Goal: Task Accomplishment & Management: Manage account settings

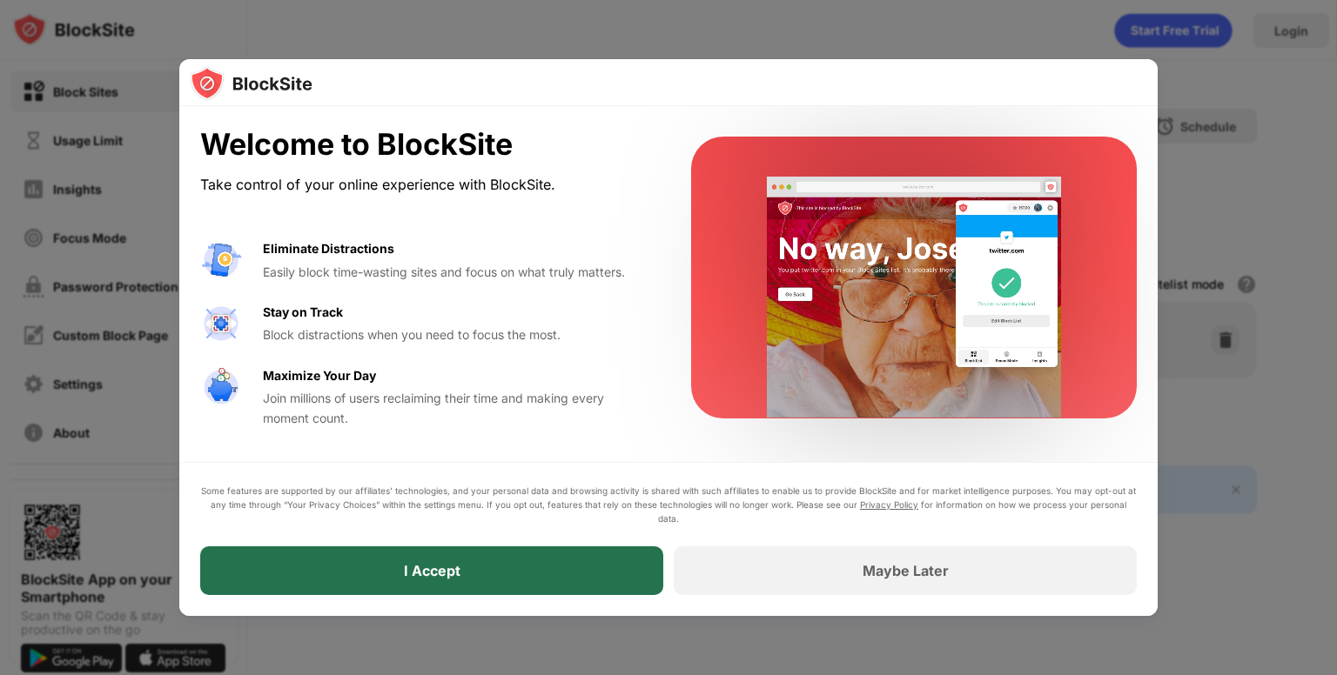
click at [535, 572] on div "I Accept" at bounding box center [431, 570] width 463 height 49
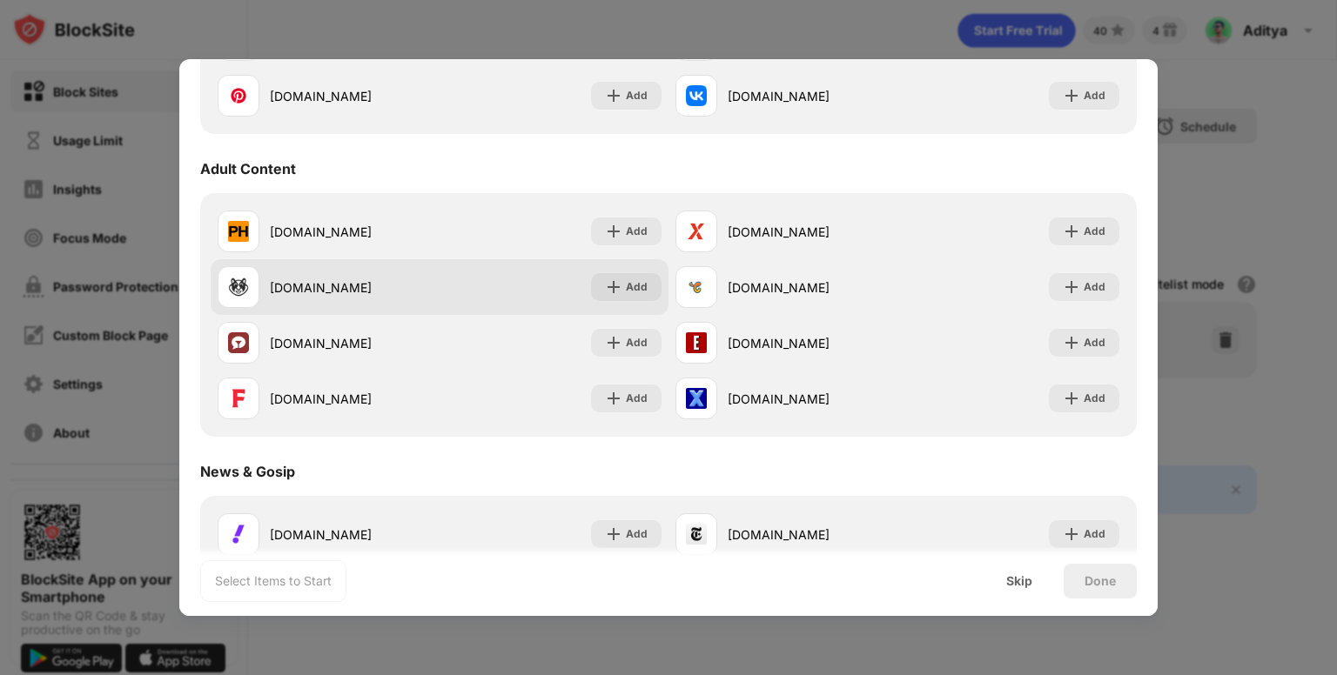
scroll to position [703, 0]
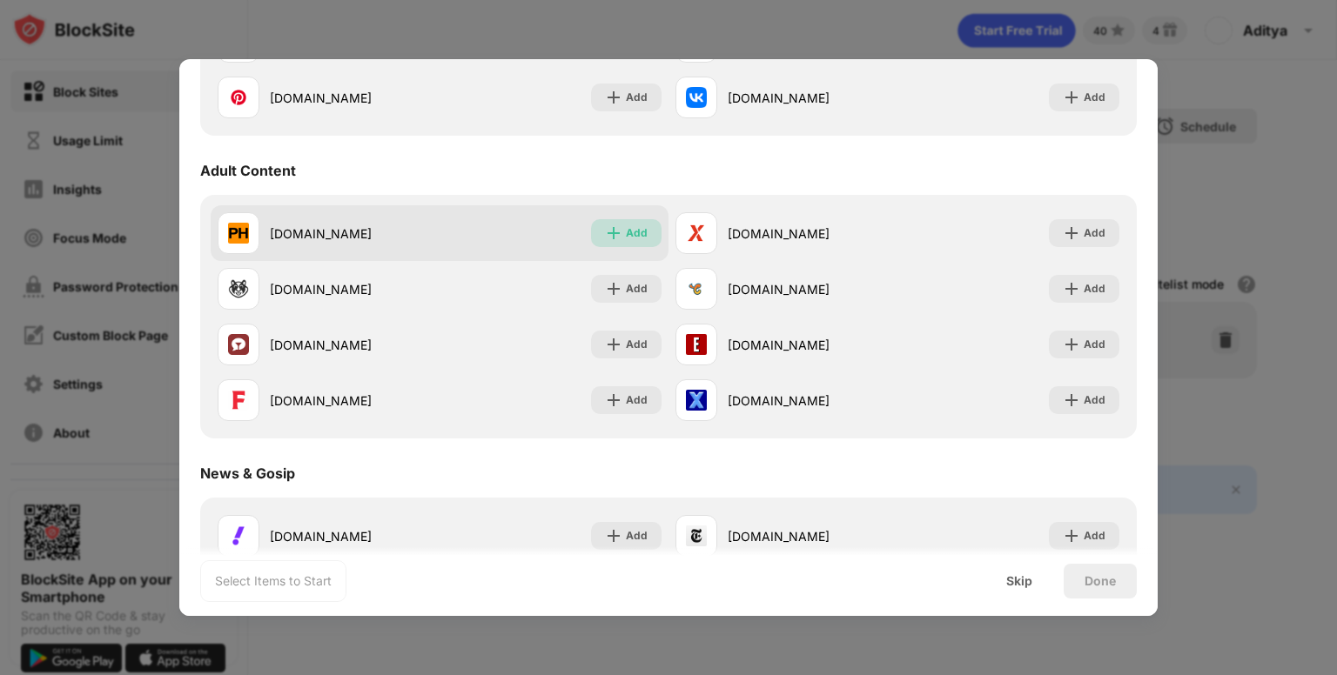
click at [629, 235] on div "Add" at bounding box center [637, 232] width 22 height 17
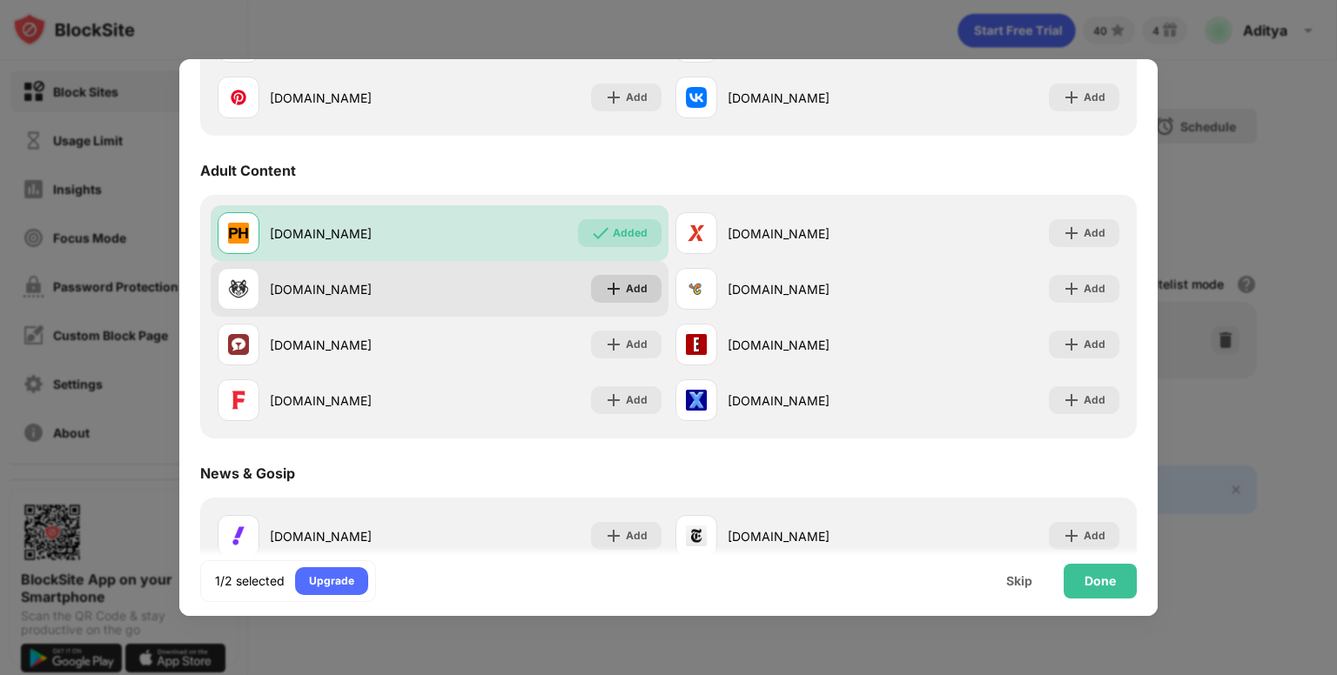
click at [620, 299] on div "Add" at bounding box center [626, 289] width 70 height 28
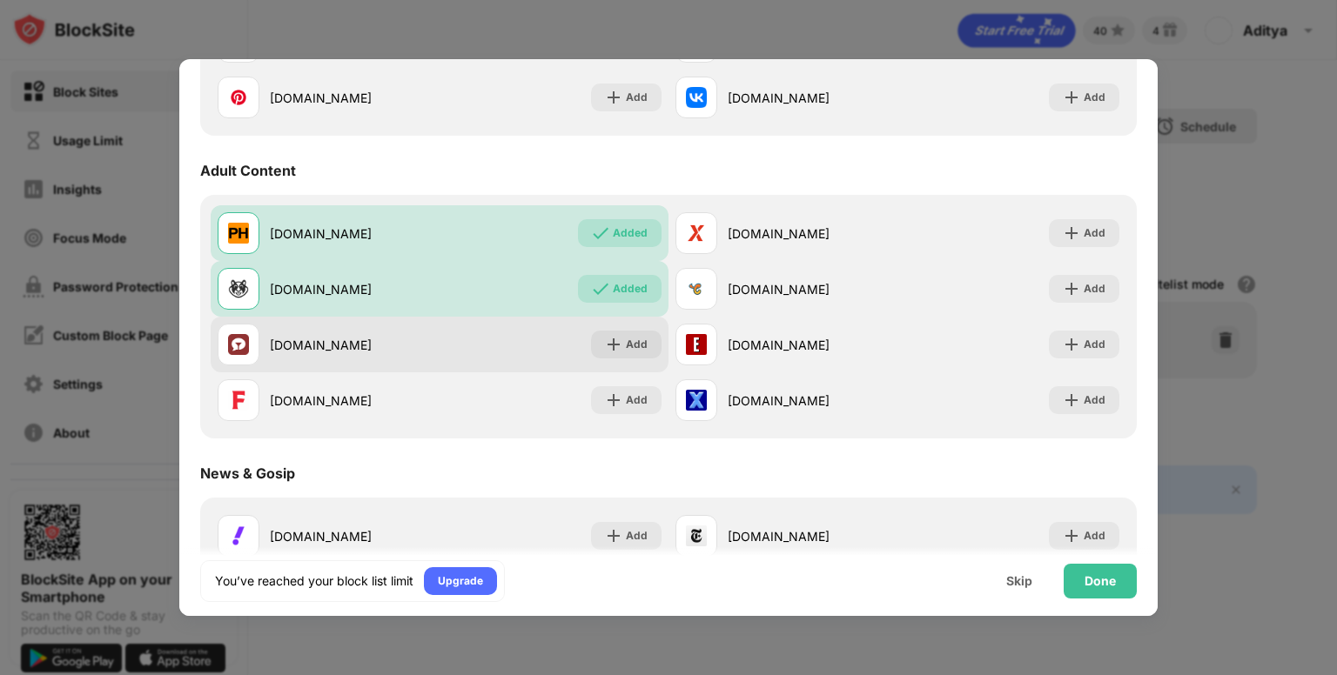
click at [626, 326] on div "[DOMAIN_NAME] Add" at bounding box center [440, 345] width 458 height 56
click at [630, 346] on div "Add" at bounding box center [637, 344] width 22 height 17
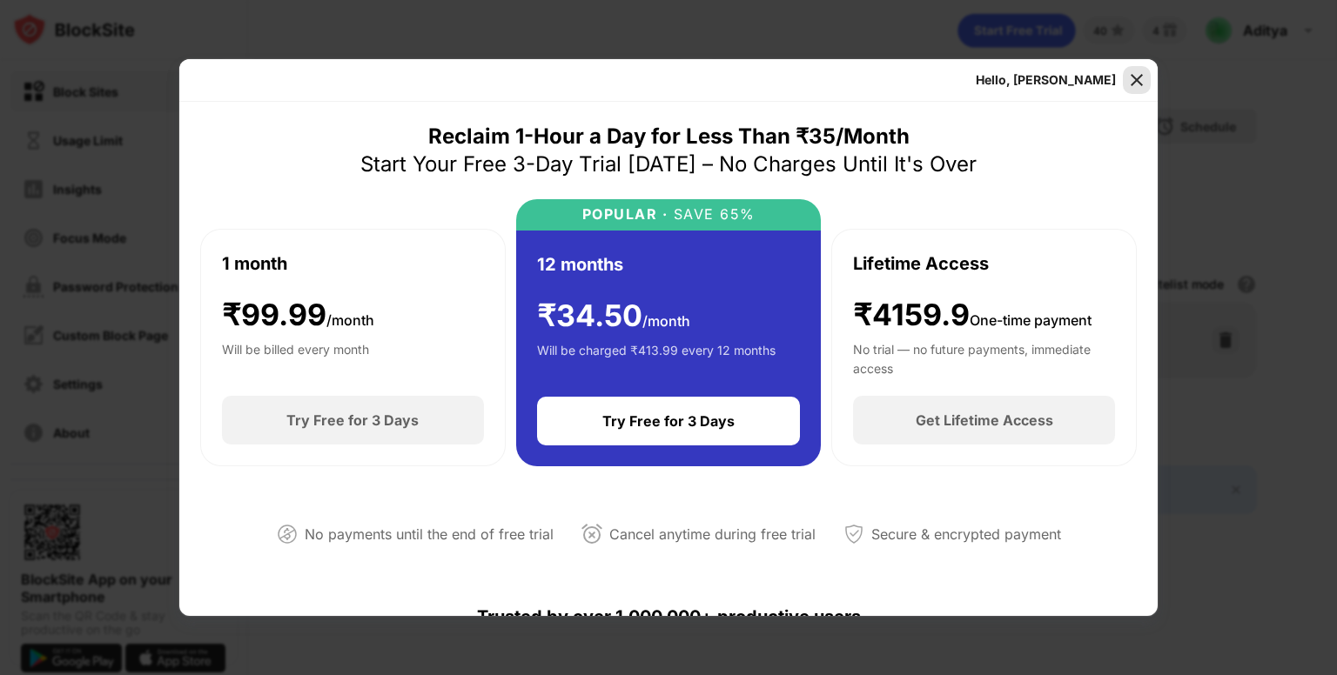
click at [1145, 76] on div at bounding box center [1136, 80] width 28 height 28
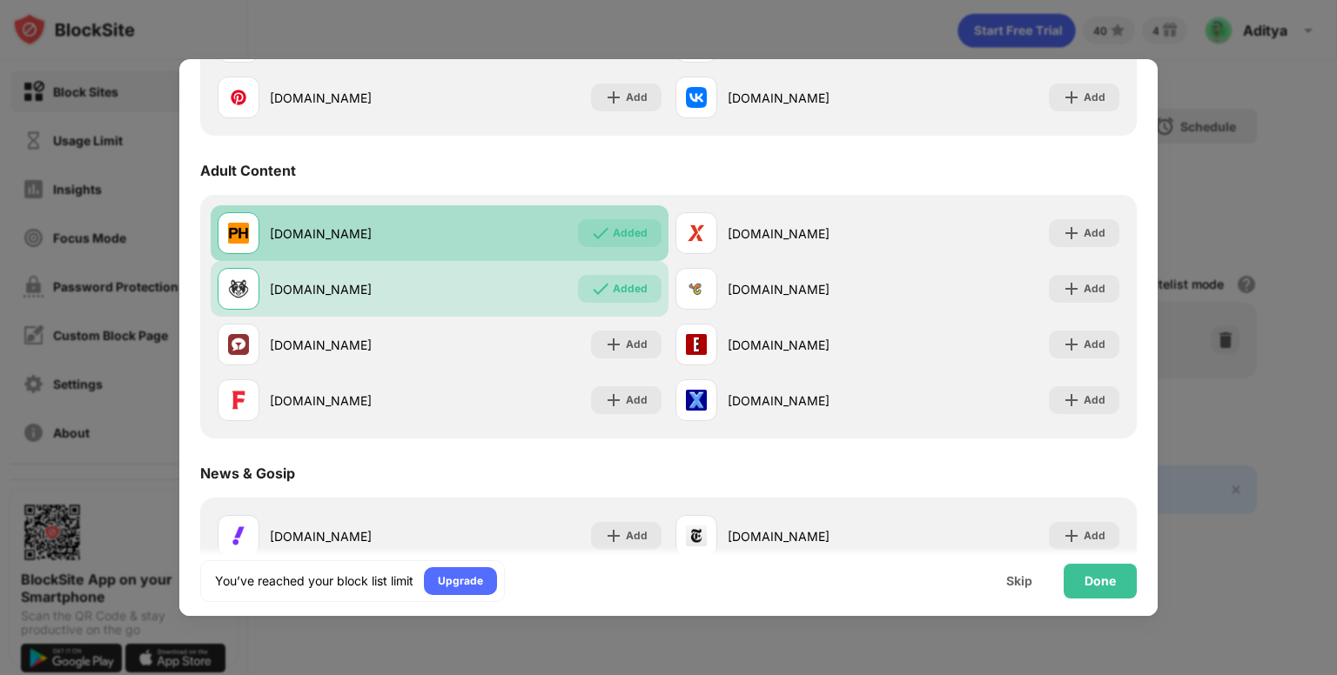
click at [630, 225] on div "Added" at bounding box center [630, 232] width 35 height 17
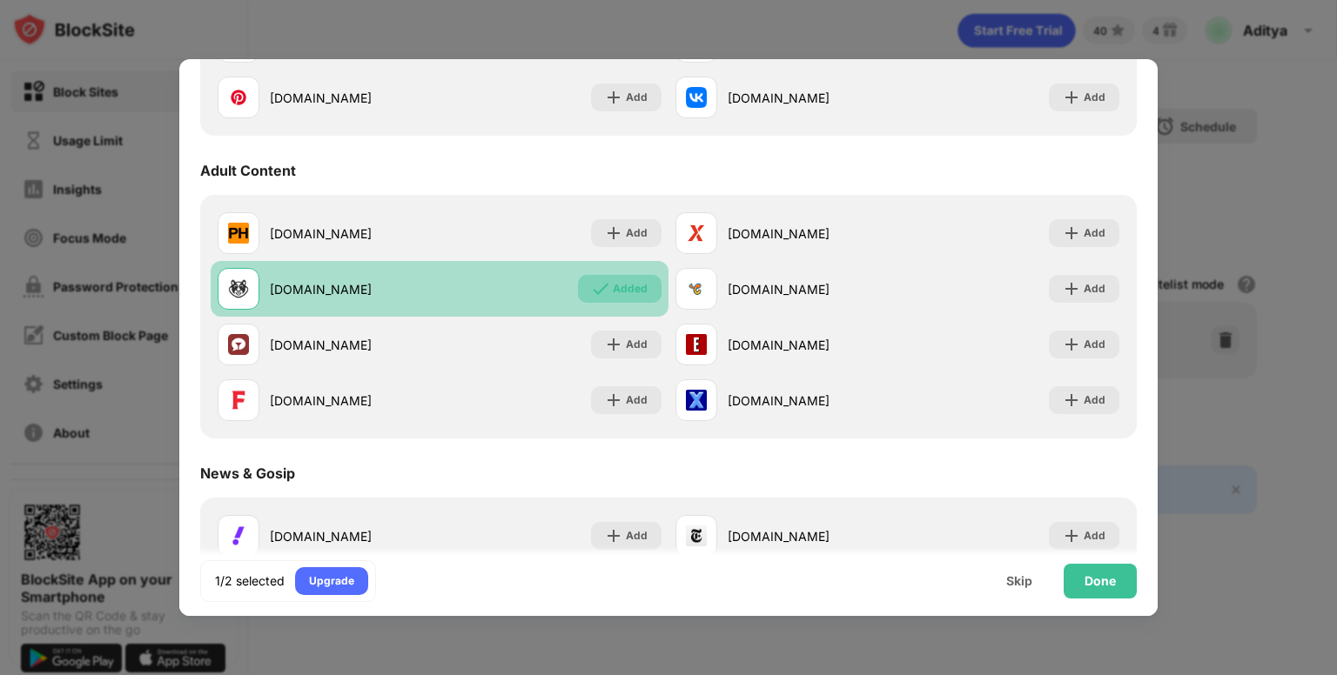
click at [615, 283] on div "Added" at bounding box center [630, 288] width 35 height 17
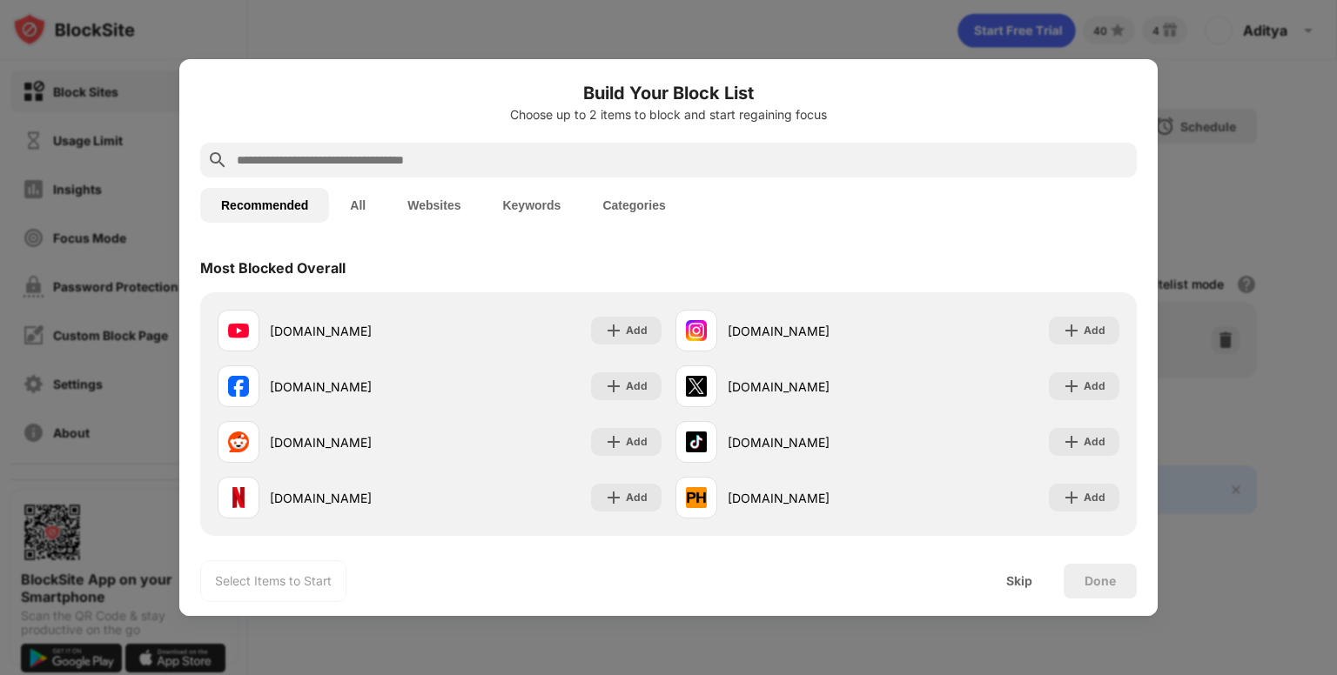
click at [525, 204] on button "Keywords" at bounding box center [531, 205] width 100 height 35
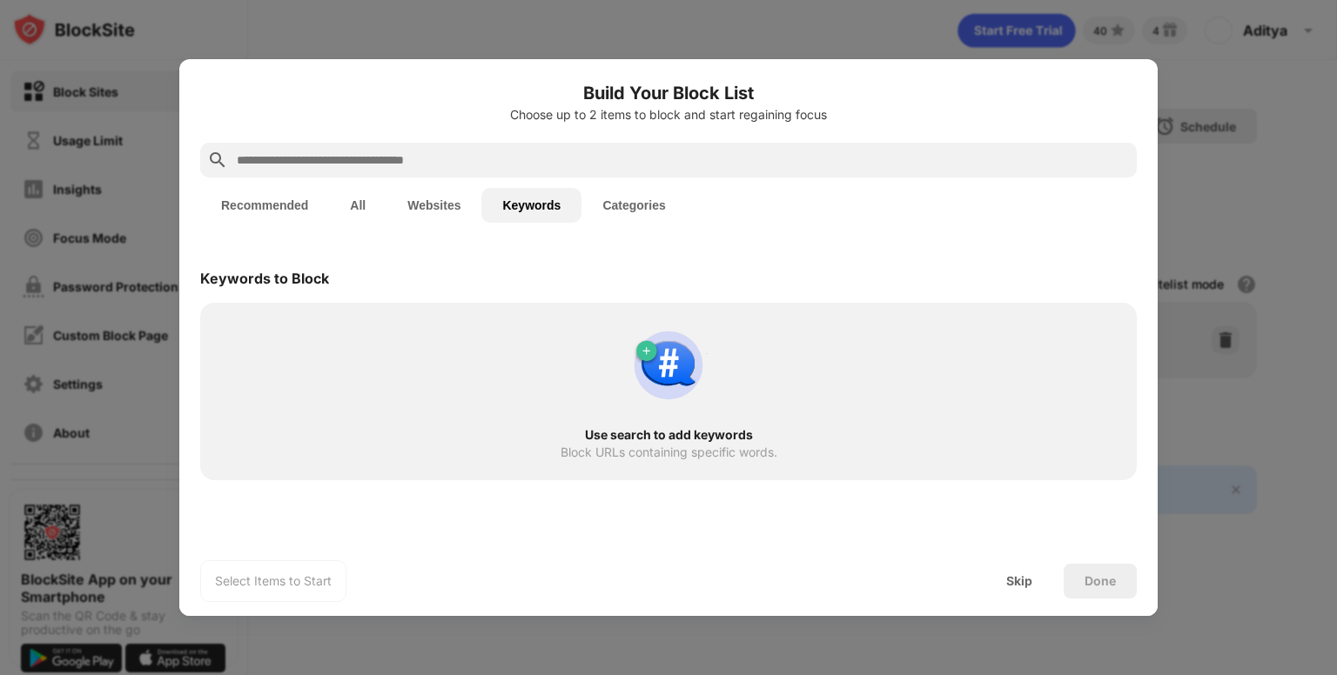
click at [586, 384] on div "Use search to add keywords Block URLs containing specific words." at bounding box center [668, 391] width 915 height 157
click at [492, 143] on div at bounding box center [668, 160] width 936 height 35
click at [487, 159] on input "text" at bounding box center [682, 160] width 894 height 21
click at [600, 197] on button "Categories" at bounding box center [633, 205] width 104 height 35
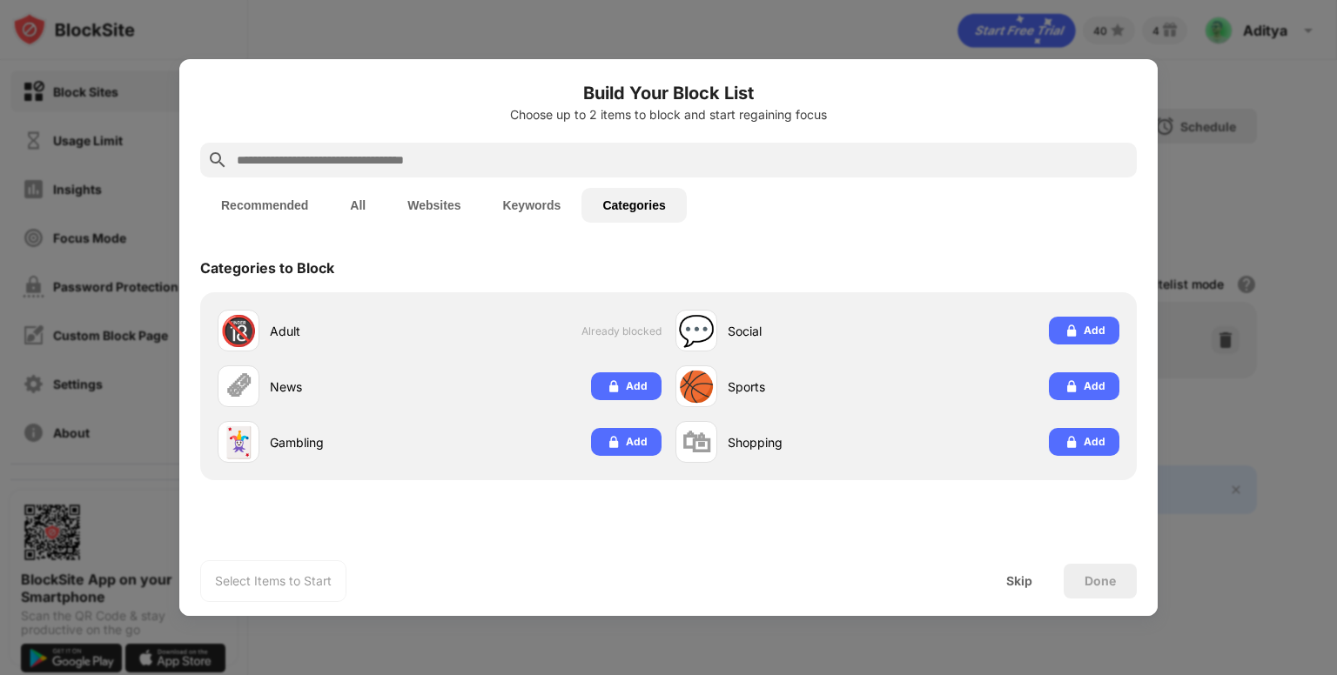
click at [421, 199] on button "Websites" at bounding box center [433, 205] width 95 height 35
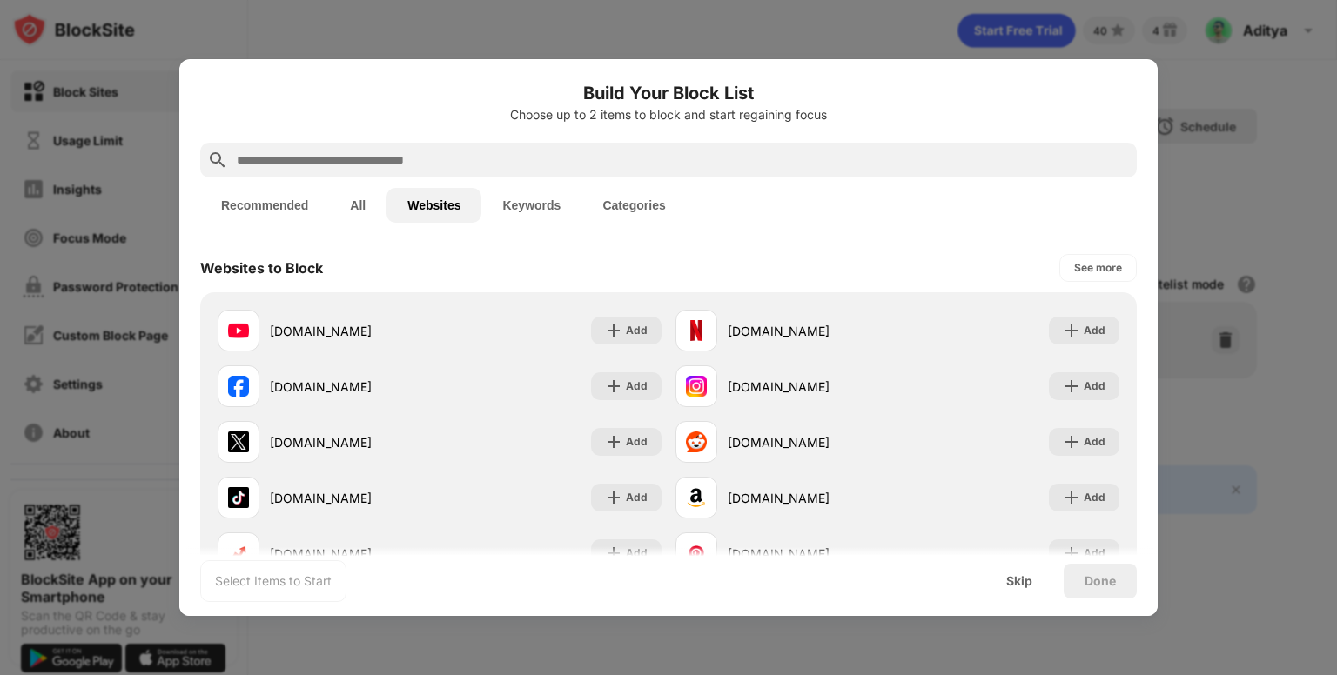
click at [361, 199] on button "All" at bounding box center [357, 205] width 57 height 35
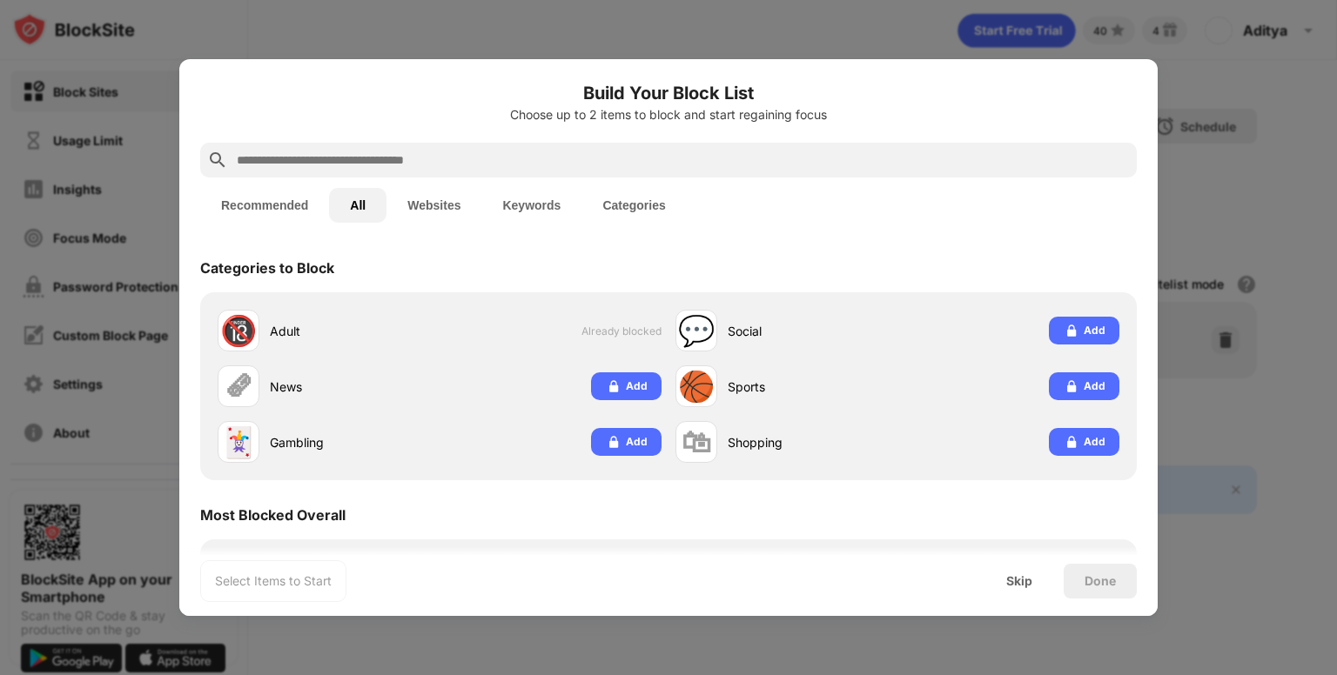
click at [361, 199] on button "All" at bounding box center [357, 205] width 57 height 35
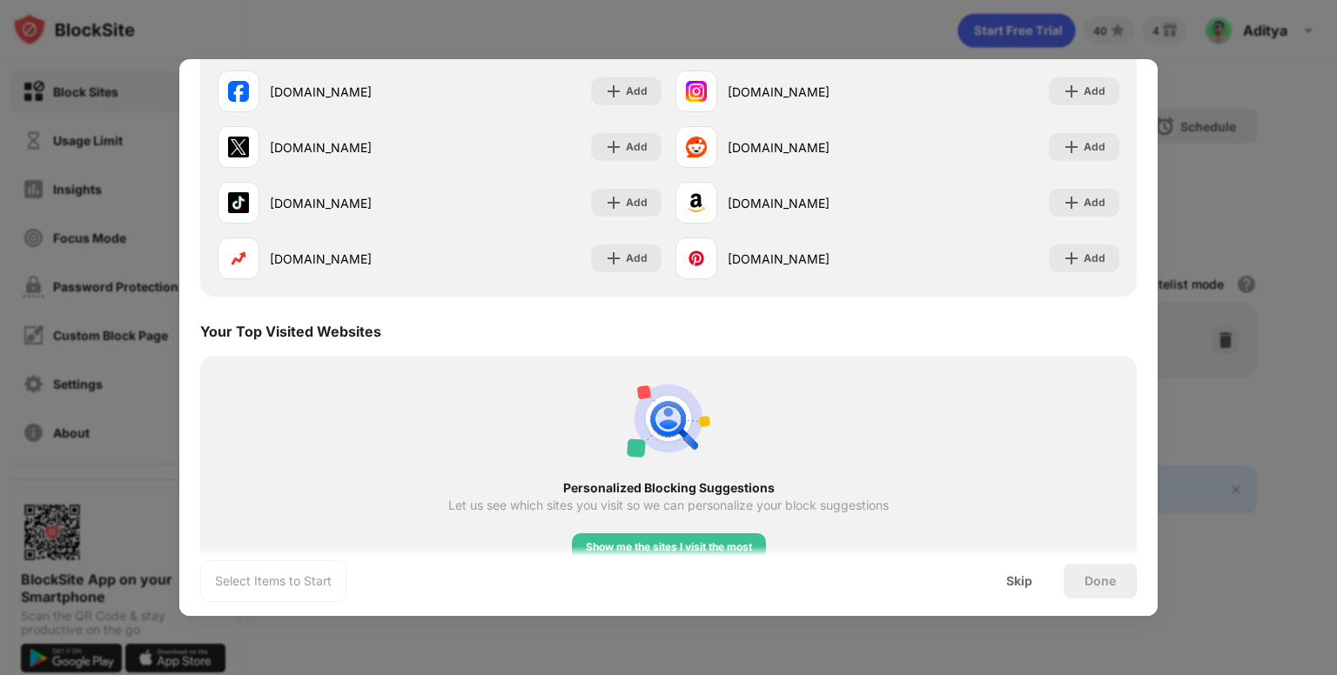
scroll to position [2470, 0]
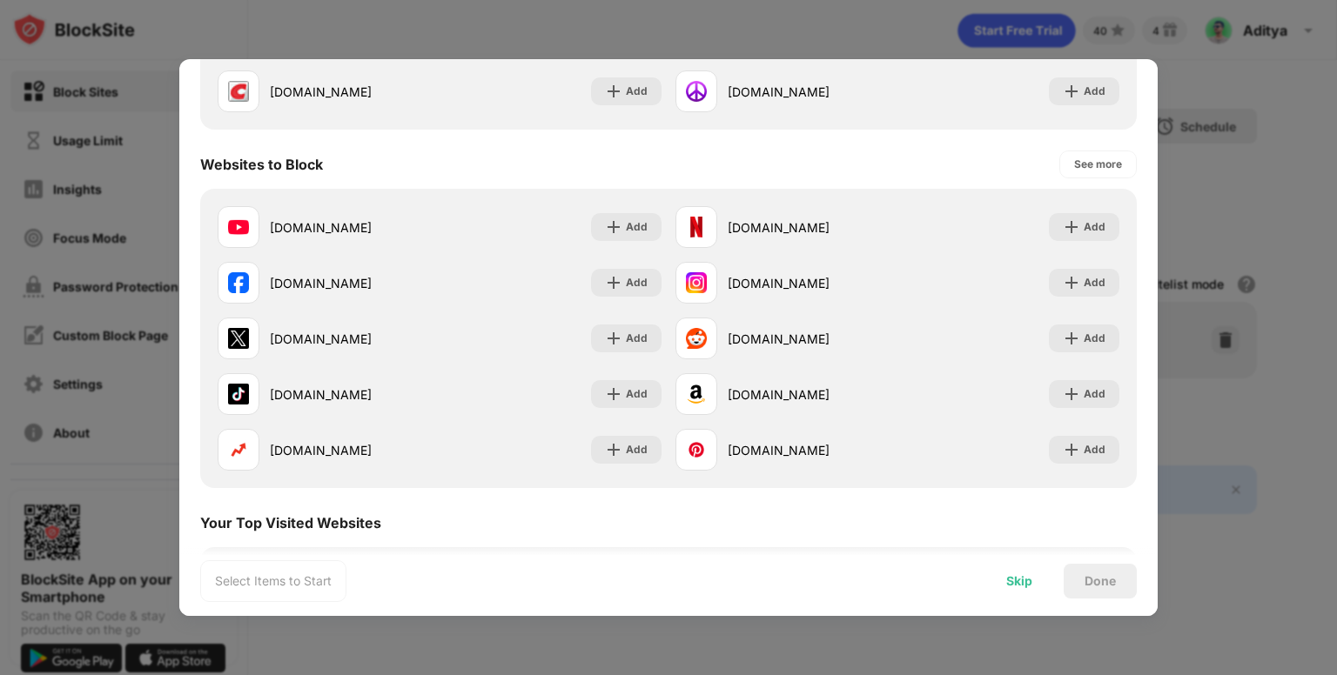
click at [1028, 582] on div "Skip" at bounding box center [1019, 581] width 26 height 14
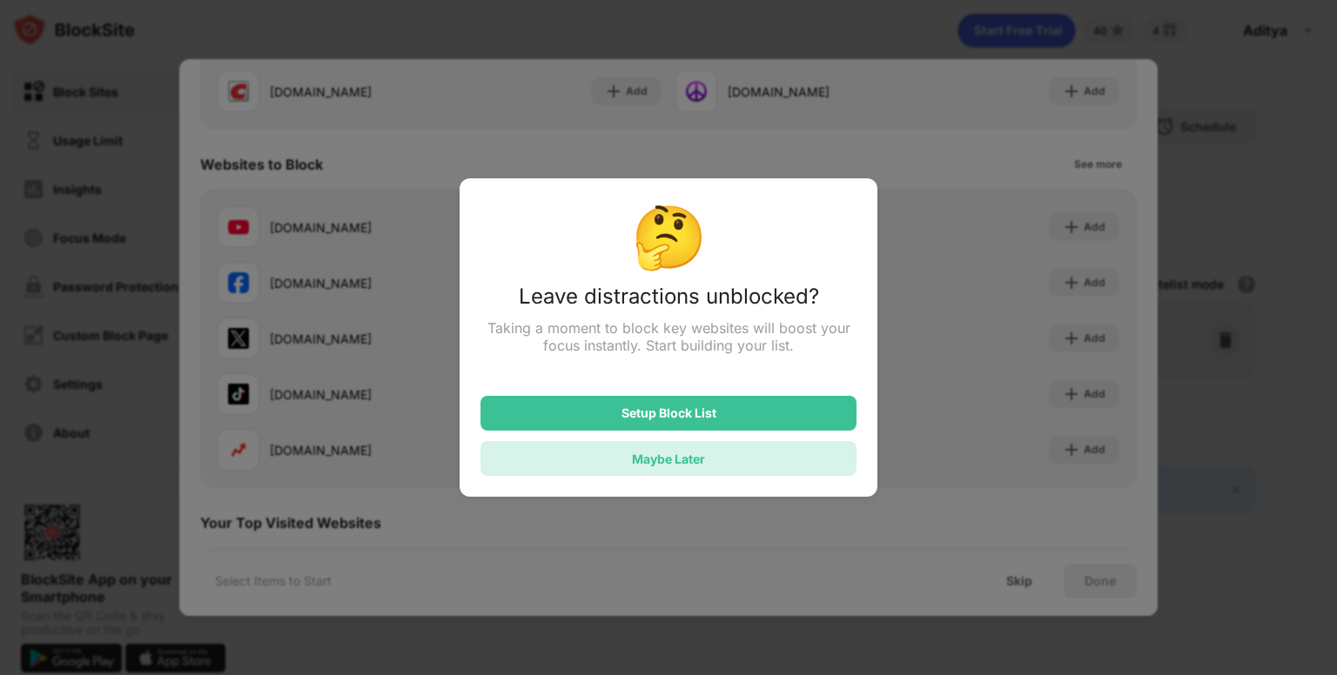
click at [770, 458] on div "Maybe Later" at bounding box center [668, 458] width 376 height 35
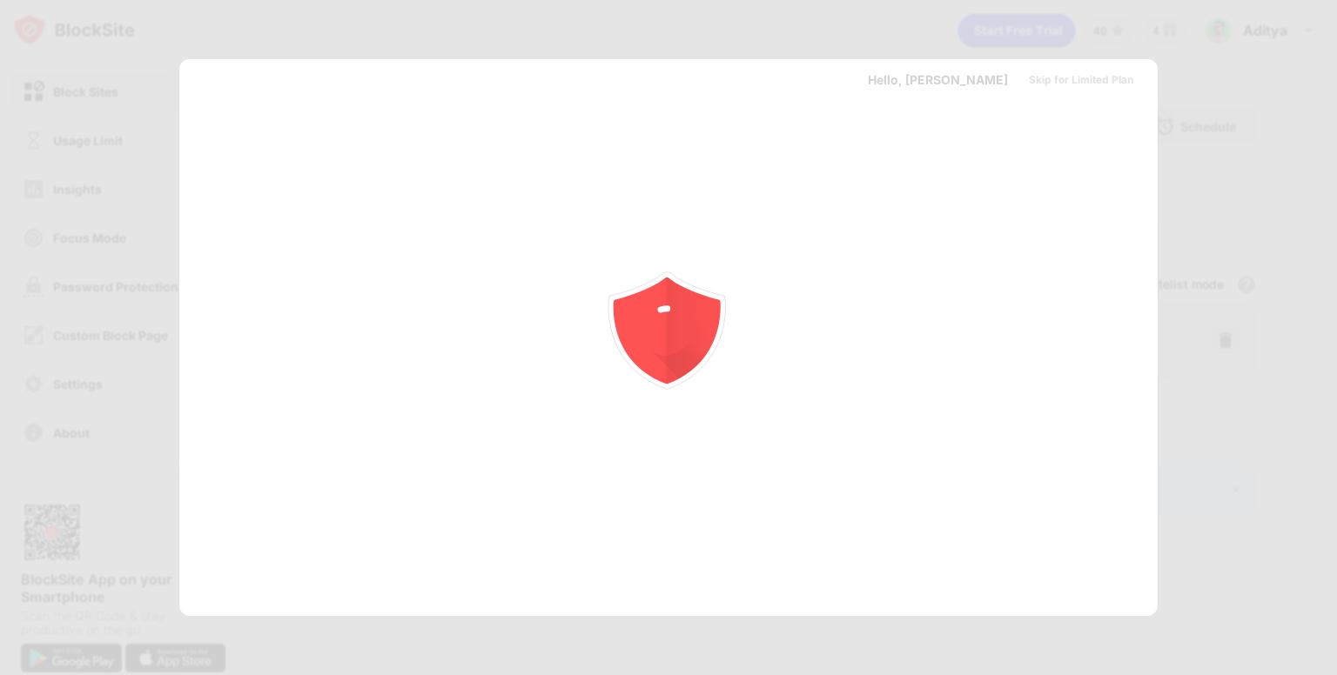
scroll to position [0, 0]
